Goal: Task Accomplishment & Management: Manage account settings

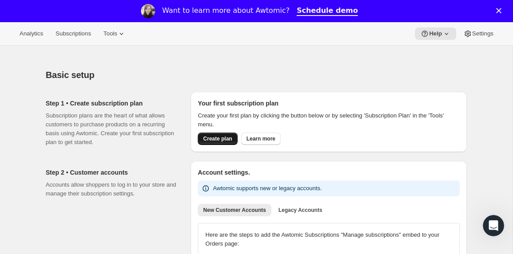
click at [221, 143] on button "Create plan" at bounding box center [217, 139] width 39 height 12
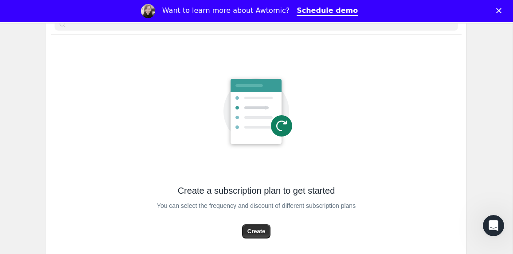
scroll to position [92, 0]
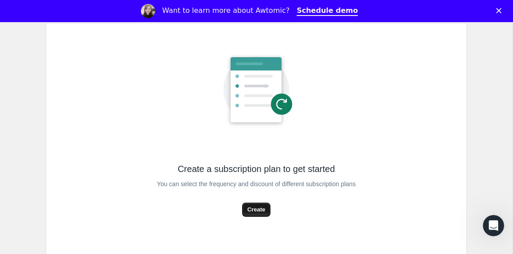
click at [260, 212] on span "Create" at bounding box center [256, 209] width 18 height 9
select select "WEEK"
select select "MONTH"
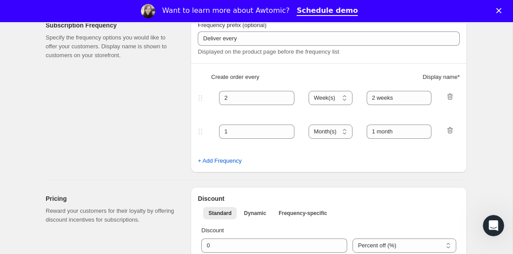
scroll to position [285, 0]
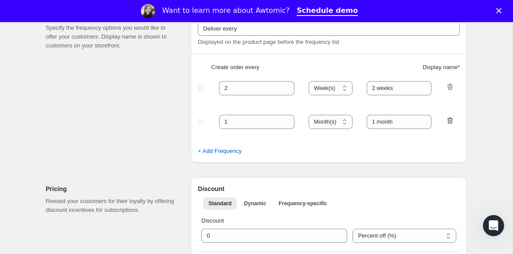
click at [448, 121] on icon "button" at bounding box center [450, 120] width 9 height 9
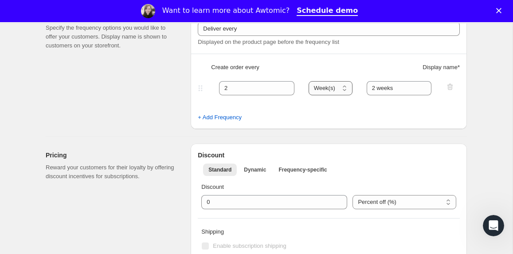
click at [316, 92] on select "Day(s) Week(s) Month(s) Year(s)" at bounding box center [331, 88] width 44 height 14
select select "DAY"
click at [309, 81] on select "Day(s) Week(s) Month(s) Year(s)" at bounding box center [331, 88] width 44 height 14
click at [228, 85] on input "2" at bounding box center [250, 88] width 62 height 14
type input "1"
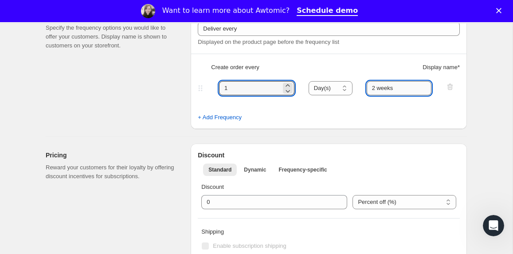
click at [392, 90] on input "2 weeks" at bounding box center [399, 88] width 65 height 14
click at [414, 88] on input "2 weeks" at bounding box center [399, 88] width 65 height 14
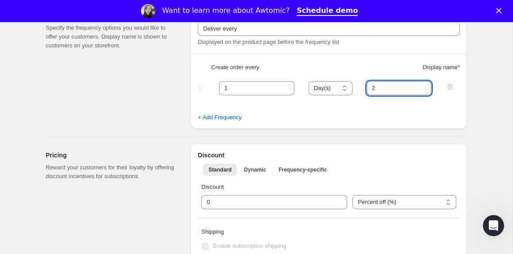
type input "2"
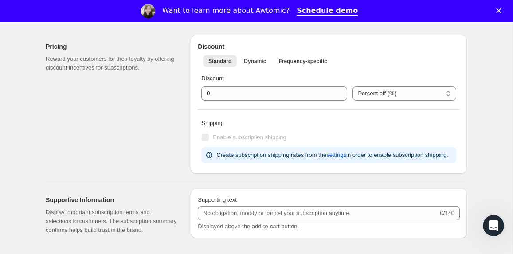
scroll to position [395, 0]
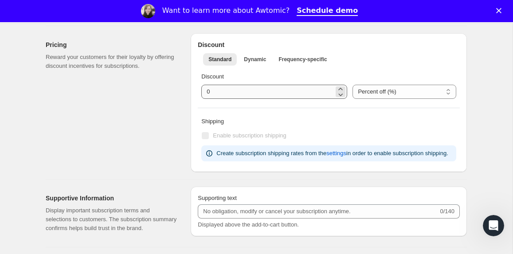
type input "1 day"
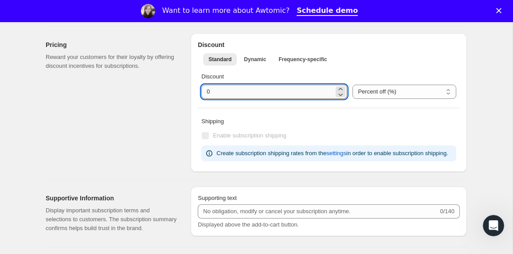
click at [241, 90] on input "integer" at bounding box center [267, 92] width 133 height 14
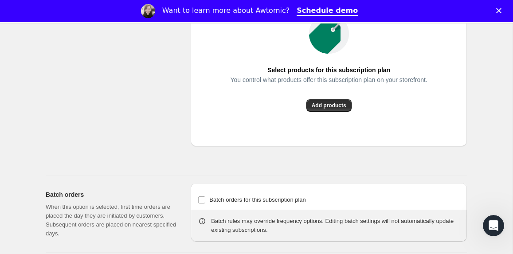
scroll to position [675, 0]
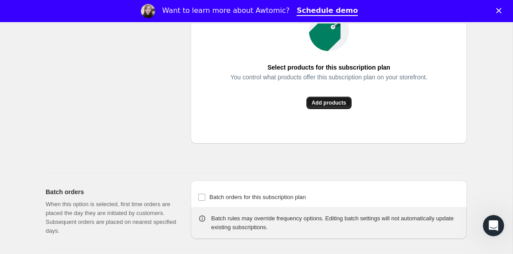
type input "5"
click at [326, 106] on span "Add products" at bounding box center [329, 102] width 35 height 7
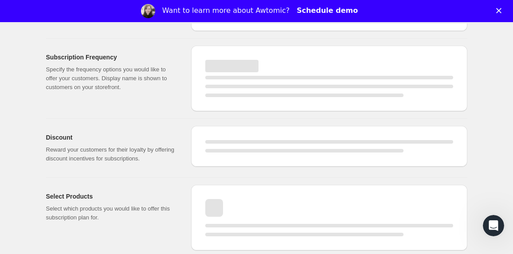
scroll to position [734, 0]
select select "WEEK"
select select "MONTH"
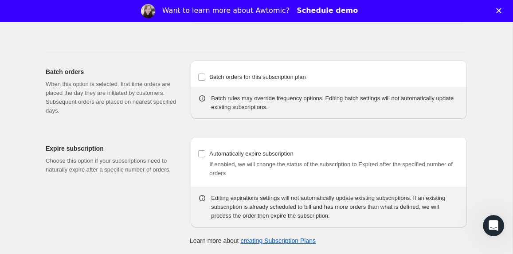
scroll to position [0, 0]
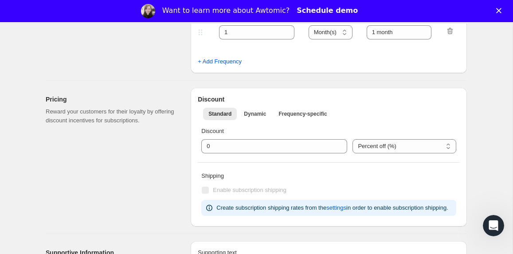
type input "1"
select select "DAY"
type input "1 day"
type input "5"
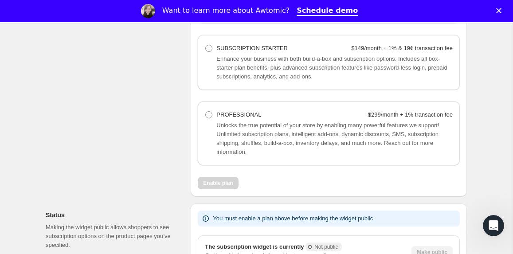
scroll to position [754, 0]
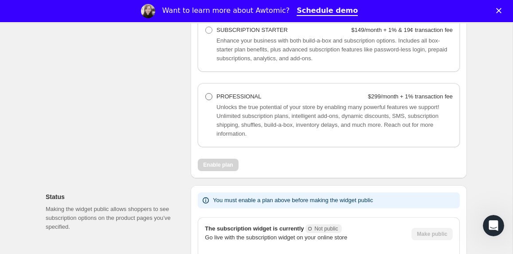
click at [208, 100] on span at bounding box center [208, 96] width 7 height 7
click at [206, 94] on Professional "PROFESSIONAL $299/month + 1% transaction fee" at bounding box center [205, 93] width 0 height 0
radio Professional "true"
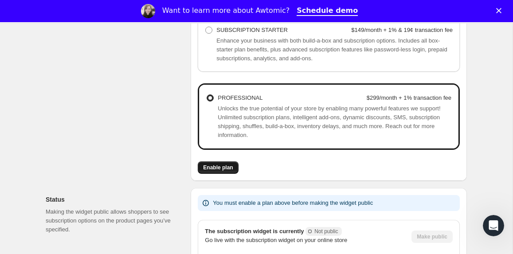
click at [223, 171] on span "Enable plan" at bounding box center [218, 167] width 30 height 7
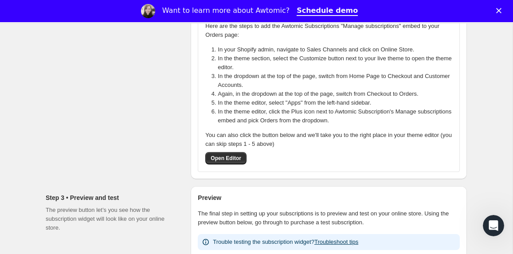
scroll to position [202, 0]
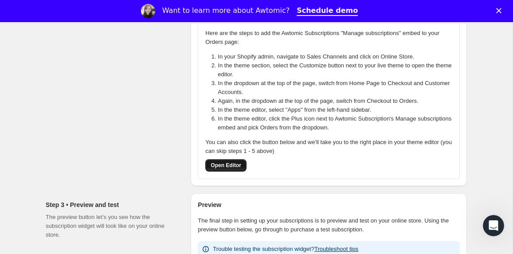
click at [233, 169] on span "Open Editor" at bounding box center [226, 165] width 31 height 7
